Goal: Task Accomplishment & Management: Manage account settings

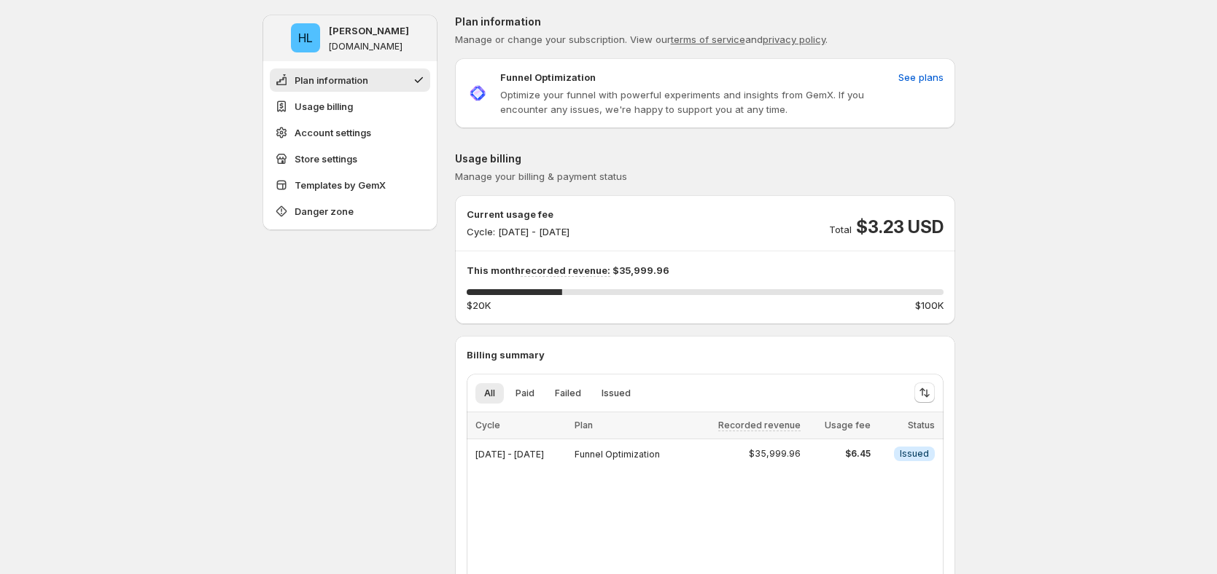
click at [927, 70] on span "See plans" at bounding box center [920, 77] width 45 height 15
click at [913, 79] on span "See plans" at bounding box center [920, 77] width 45 height 15
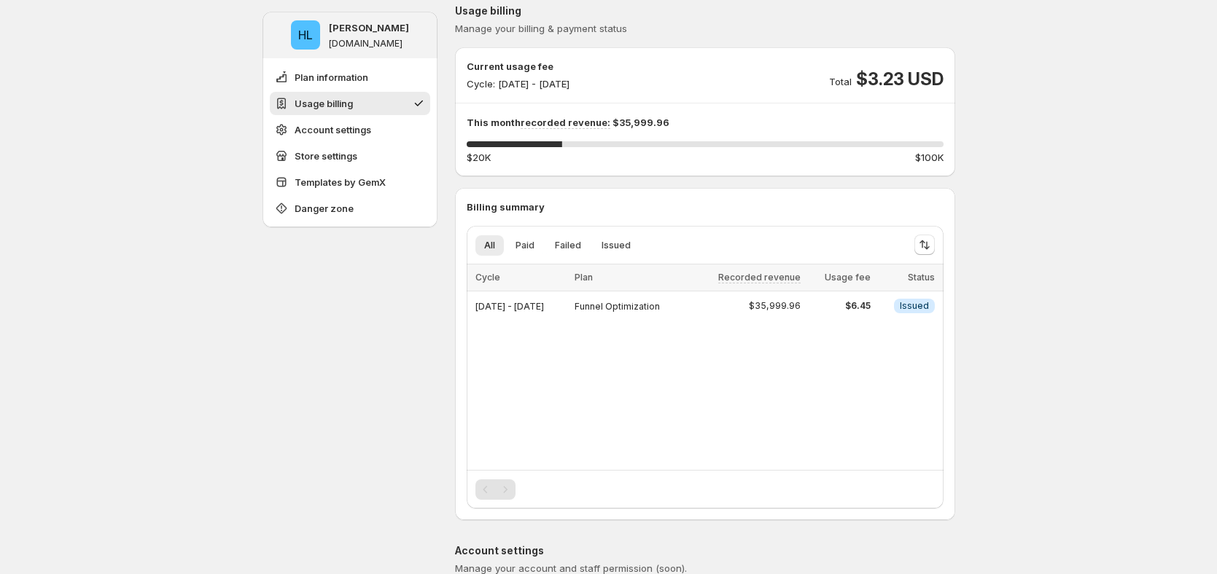
scroll to position [145, 0]
